Goal: Answer question/provide support: Share knowledge or assist other users

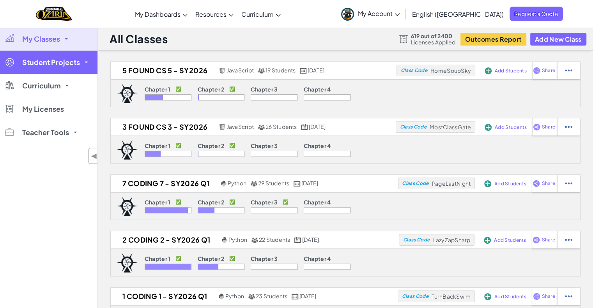
click at [61, 65] on span "Student Projects" at bounding box center [51, 62] width 58 height 7
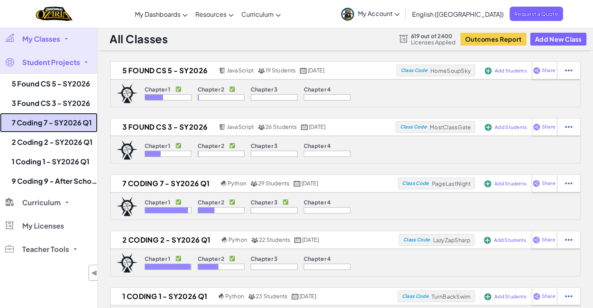
click at [58, 124] on link "7 Coding 7 - SY2026 Q1" at bounding box center [48, 122] width 97 height 19
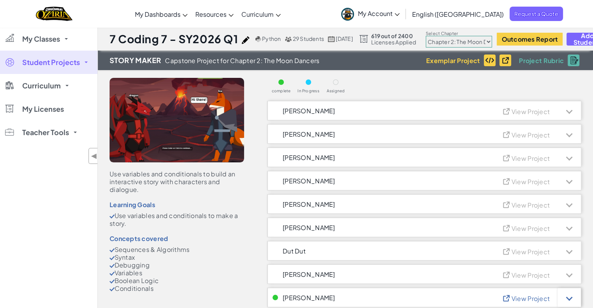
click at [474, 40] on select "Chapter 1: Sky Mountain Chapter 2: The Moon Dancers Chapter 3: The Phoenix Land…" at bounding box center [459, 42] width 66 height 12
select select "5d41d731a8d1836b5aa3cba1"
click at [442, 36] on select "Chapter 1: Sky Mountain Chapter 2: The Moon Dancers Chapter 3: The Phoenix Land…" at bounding box center [459, 42] width 66 height 12
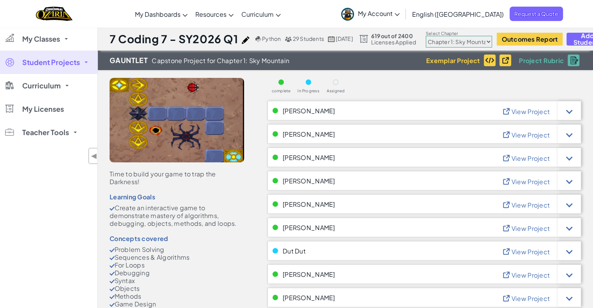
scroll to position [273, 0]
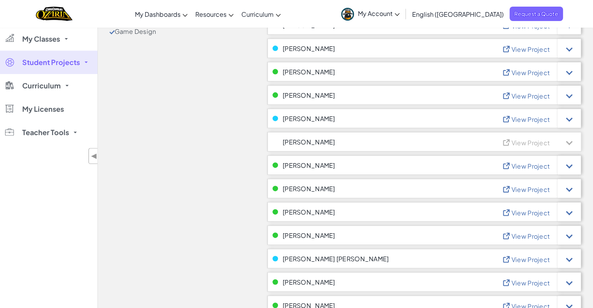
click at [300, 92] on span "Ismael Bonilla Hernandez" at bounding box center [309, 95] width 53 height 7
click at [529, 92] on span "View Project" at bounding box center [531, 96] width 38 height 8
click at [573, 98] on div at bounding box center [569, 94] width 23 height 19
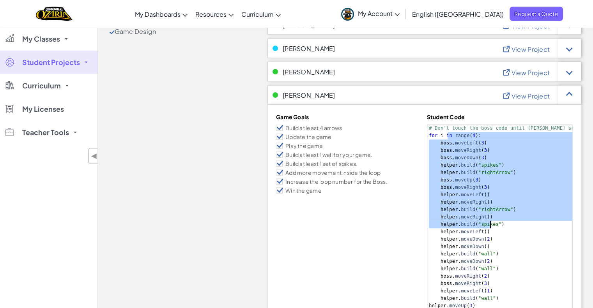
drag, startPoint x: 446, startPoint y: 137, endPoint x: 488, endPoint y: 224, distance: 97.0
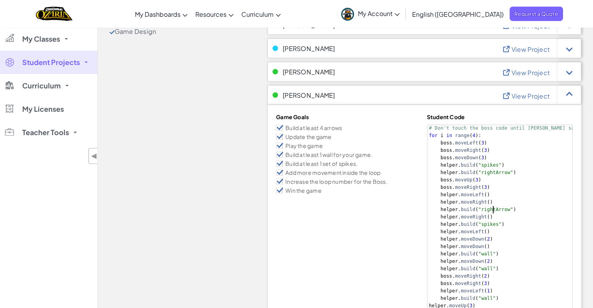
type textarea "for i in range(4):"
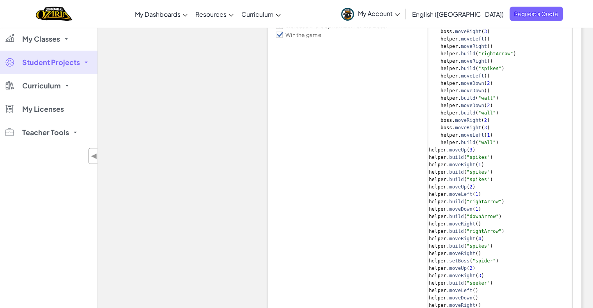
scroll to position [390, 0]
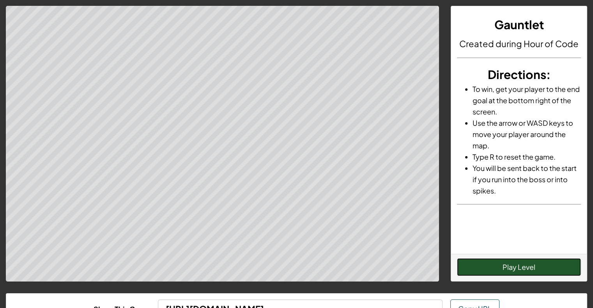
click at [479, 264] on button "Play Level" at bounding box center [519, 267] width 124 height 18
